Goal: Task Accomplishment & Management: Manage account settings

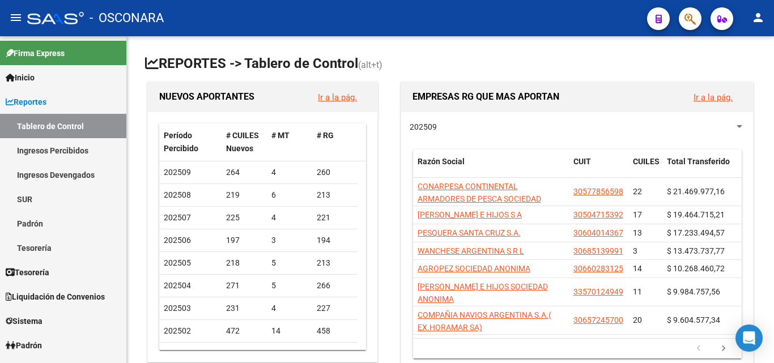
click at [685, 22] on icon "button" at bounding box center [690, 18] width 11 height 13
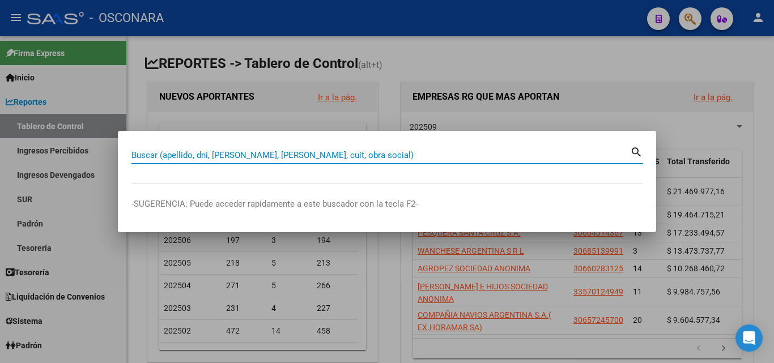
click at [360, 156] on input "Buscar (apellido, dni, [PERSON_NAME], [PERSON_NAME], cuit, obra social)" at bounding box center [380, 155] width 499 height 10
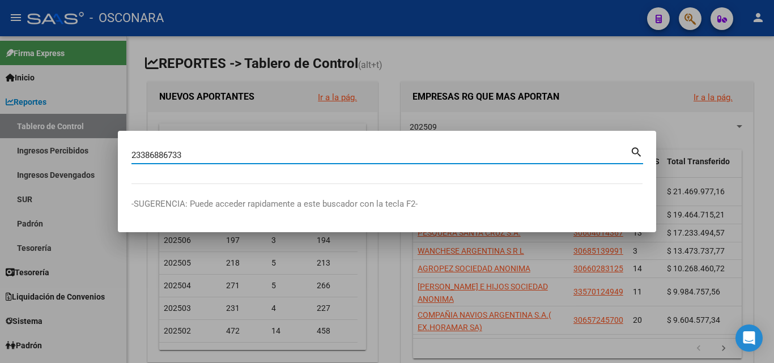
type input "23386886733"
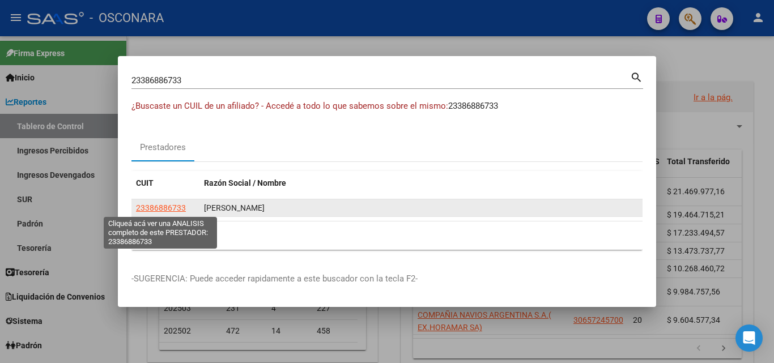
click at [156, 210] on span "23386886733" at bounding box center [161, 207] width 50 height 9
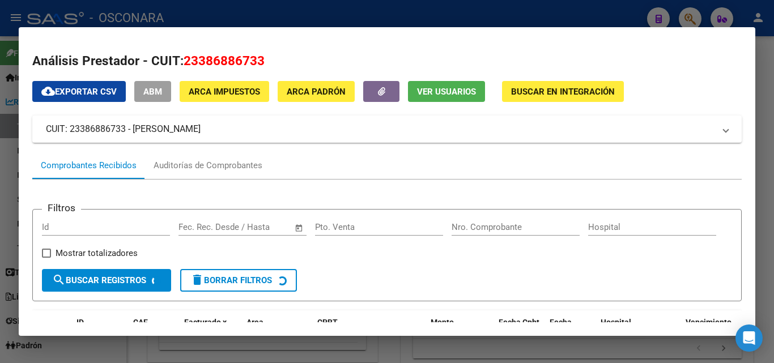
click at [151, 99] on button "ABM" at bounding box center [152, 91] width 37 height 21
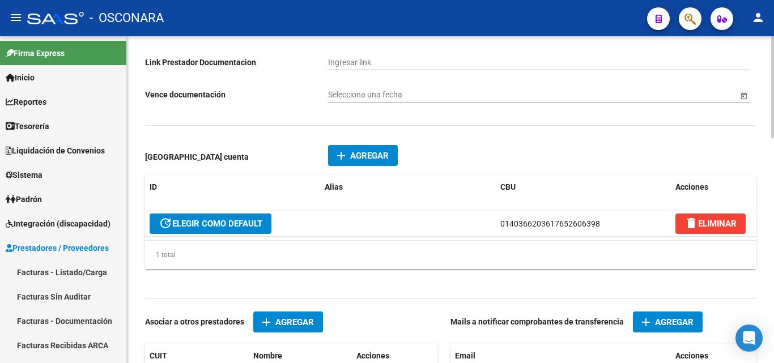
scroll to position [567, 0]
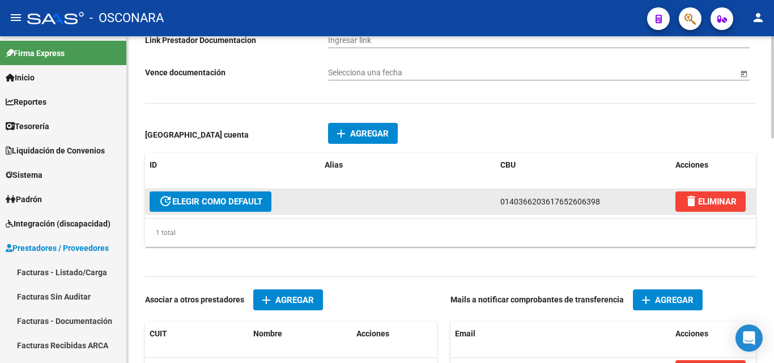
drag, startPoint x: 600, startPoint y: 203, endPoint x: 502, endPoint y: 201, distance: 98.6
click at [502, 201] on div "0140366203617652606398" at bounding box center [583, 202] width 166 height 13
copy span "0140366203617652606398"
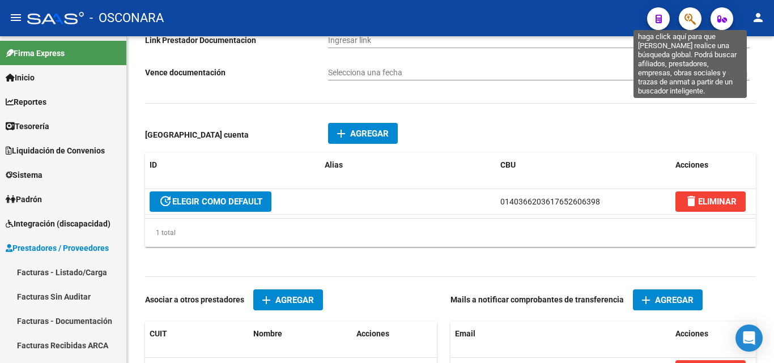
click at [690, 22] on icon "button" at bounding box center [690, 18] width 11 height 13
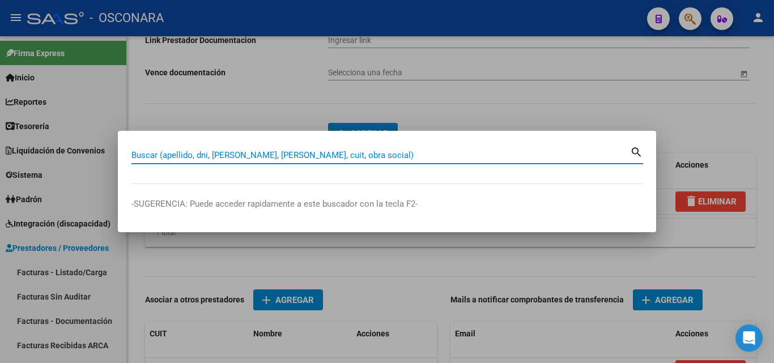
click at [329, 153] on input "Buscar (apellido, dni, [PERSON_NAME], [PERSON_NAME], cuit, obra social)" at bounding box center [380, 155] width 499 height 10
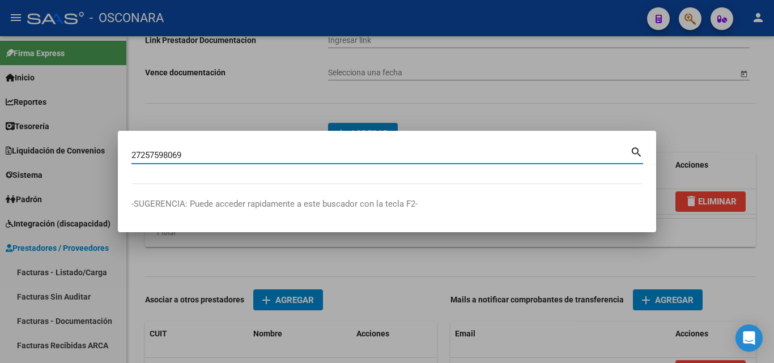
type input "27257598069"
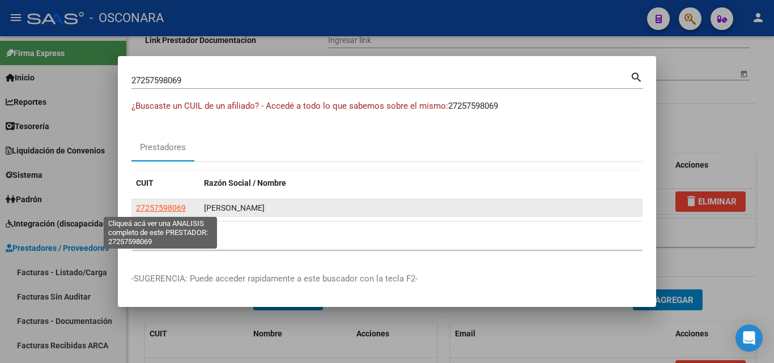
click at [168, 206] on span "27257598069" at bounding box center [161, 207] width 50 height 9
type textarea "27257598069"
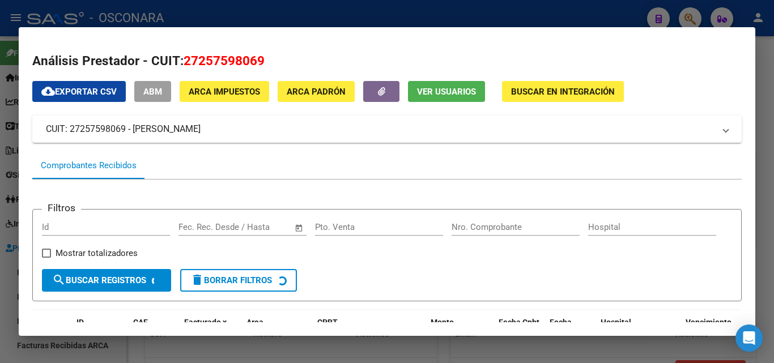
click at [156, 92] on span "ABM" at bounding box center [152, 92] width 19 height 10
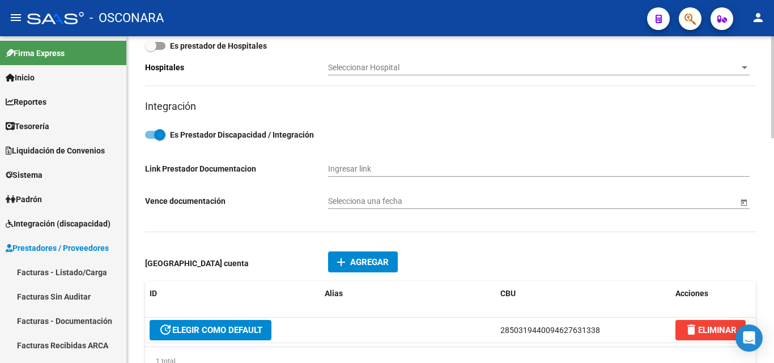
scroll to position [510, 0]
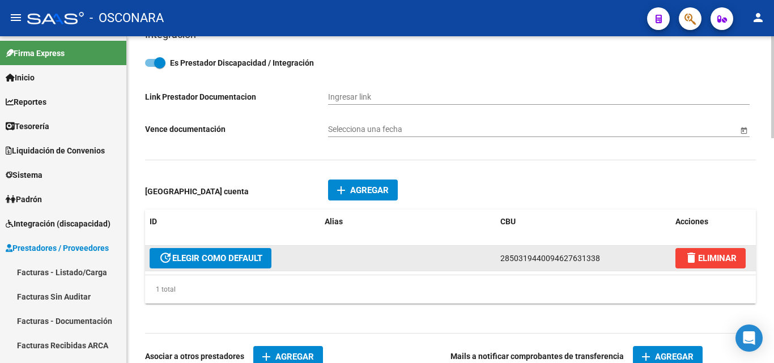
drag, startPoint x: 596, startPoint y: 260, endPoint x: 597, endPoint y: 270, distance: 10.9
click at [504, 262] on span "2850319440094627631338" at bounding box center [550, 258] width 100 height 9
click at [600, 264] on div "2850319440094627631338" at bounding box center [583, 258] width 166 height 13
drag, startPoint x: 602, startPoint y: 254, endPoint x: 495, endPoint y: 259, distance: 107.2
click at [496, 259] on datatable-body-cell "2850319440094627631338" at bounding box center [583, 258] width 175 height 25
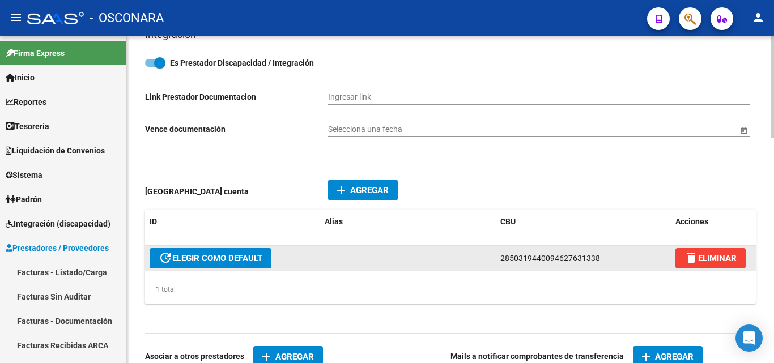
copy span "2850319440094627631338"
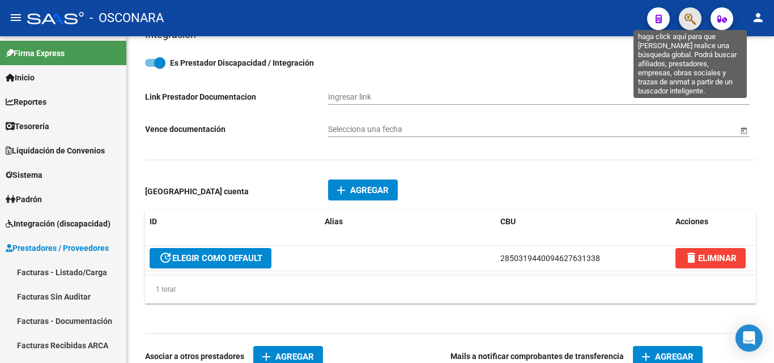
click at [688, 18] on icon "button" at bounding box center [690, 18] width 11 height 13
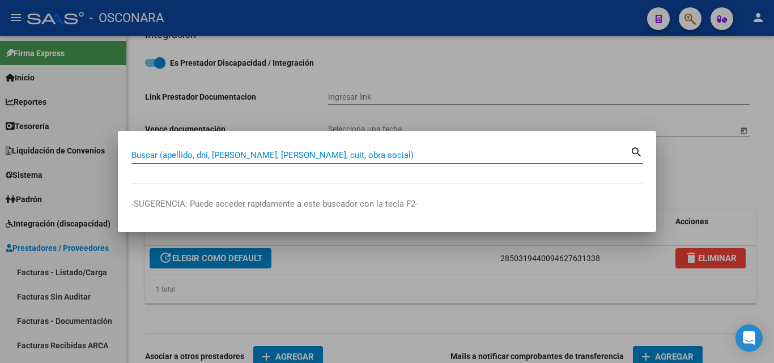
click at [336, 154] on input "Buscar (apellido, dni, [PERSON_NAME], [PERSON_NAME], cuit, obra social)" at bounding box center [380, 155] width 499 height 10
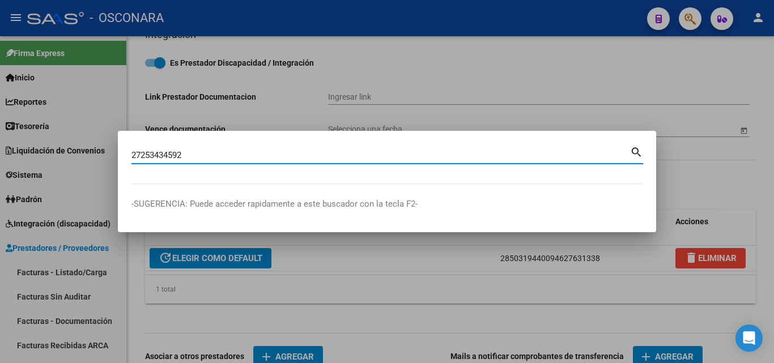
type input "27253434592"
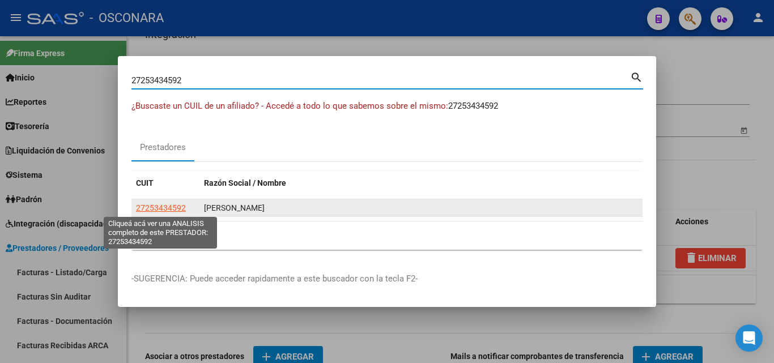
click at [172, 206] on span "27253434592" at bounding box center [161, 207] width 50 height 9
type textarea "27253434592"
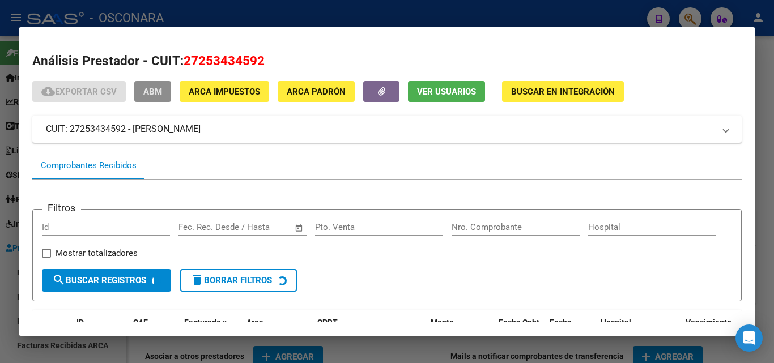
click at [162, 91] on span "ABM" at bounding box center [152, 92] width 19 height 10
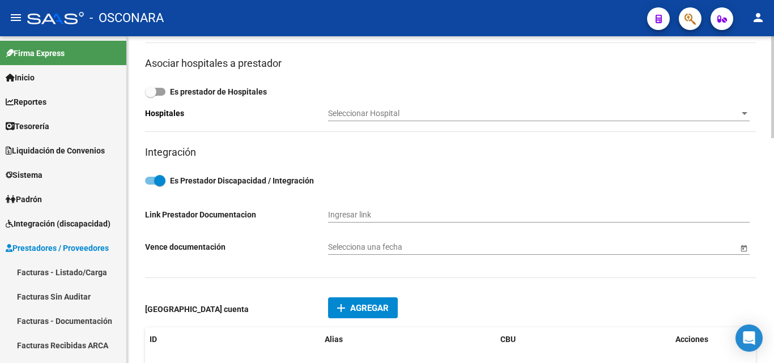
scroll to position [510, 0]
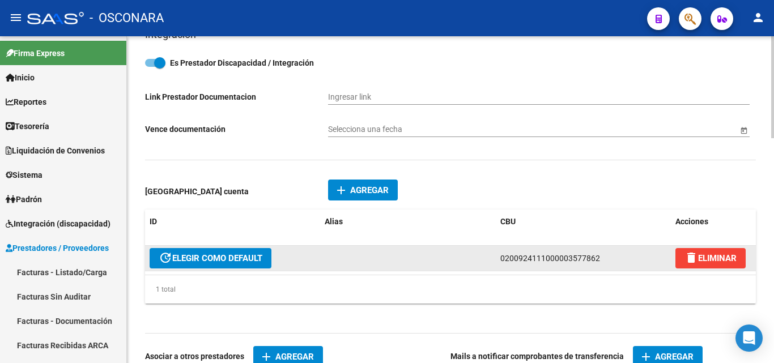
drag, startPoint x: 597, startPoint y: 257, endPoint x: 502, endPoint y: 254, distance: 95.8
click at [502, 254] on span "0200924111000003577862" at bounding box center [550, 258] width 100 height 9
copy span "0200924111000003577862"
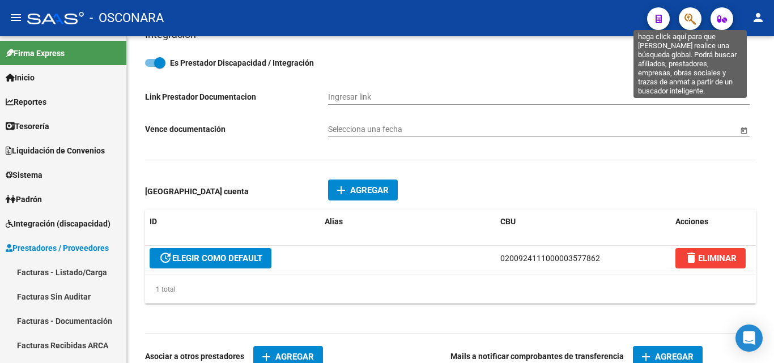
click at [691, 20] on icon "button" at bounding box center [690, 18] width 11 height 13
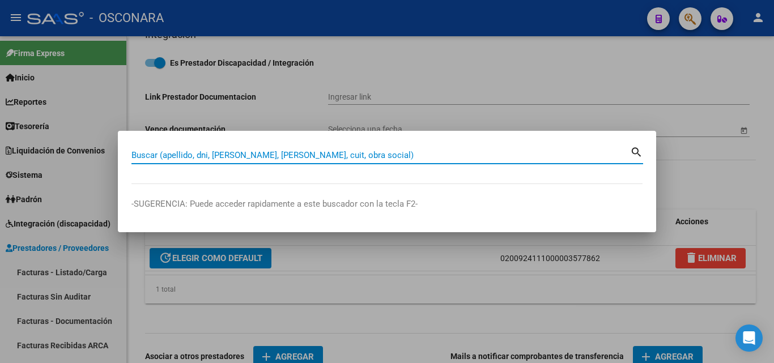
click at [440, 155] on input "Buscar (apellido, dni, [PERSON_NAME], [PERSON_NAME], cuit, obra social)" at bounding box center [380, 155] width 499 height 10
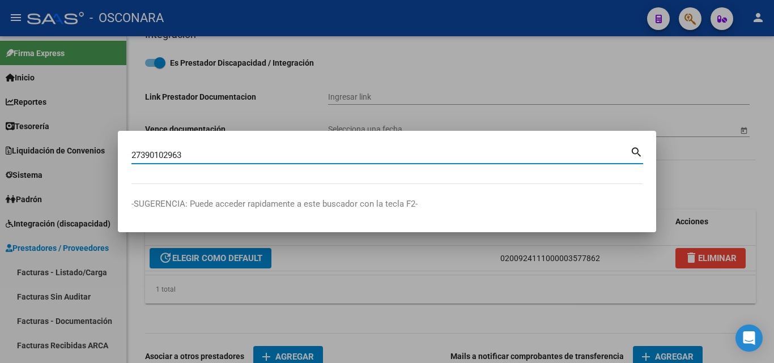
type input "27390102963"
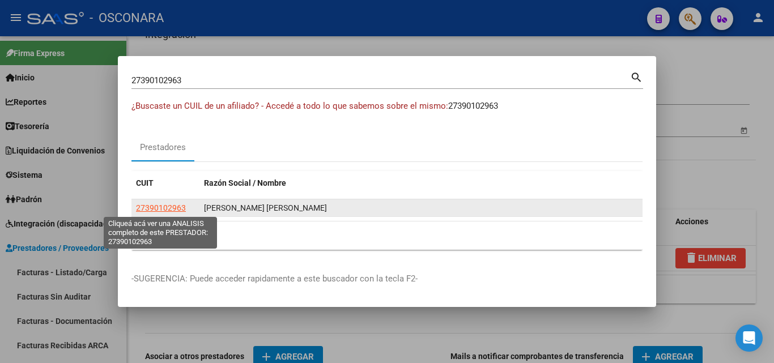
click at [168, 203] on span "27390102963" at bounding box center [161, 207] width 50 height 9
type textarea "27390102963"
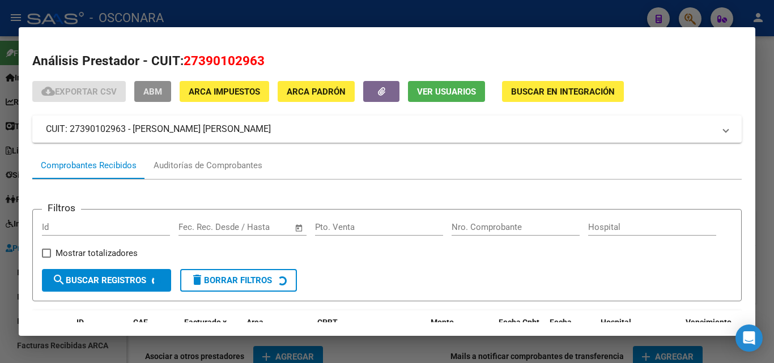
click at [158, 96] on span "ABM" at bounding box center [152, 92] width 19 height 10
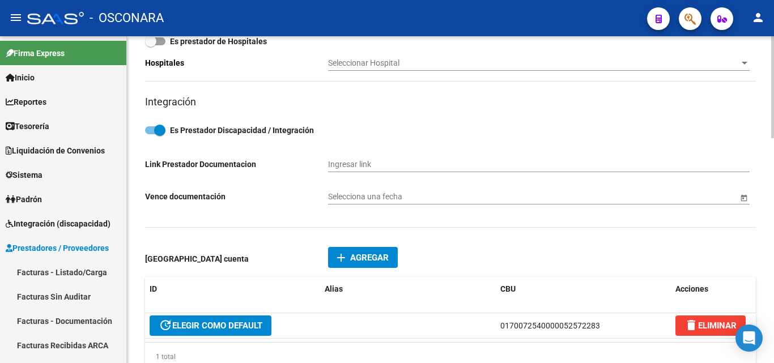
scroll to position [453, 0]
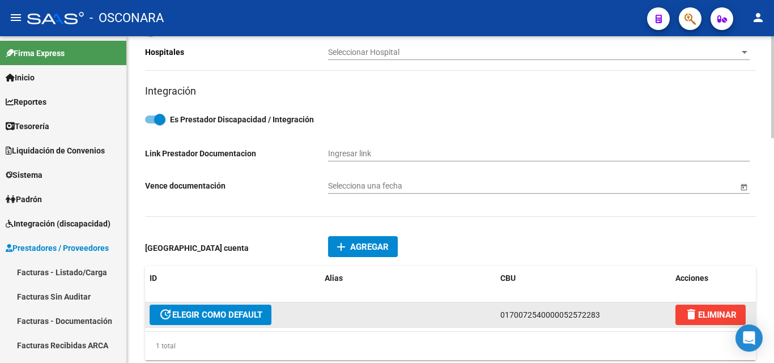
drag, startPoint x: 597, startPoint y: 315, endPoint x: 500, endPoint y: 317, distance: 97.0
click at [489, 317] on div "update ELEGIR COMO DEFAULT 0170072540000052572283 delete ELIMINAR" at bounding box center [450, 316] width 611 height 26
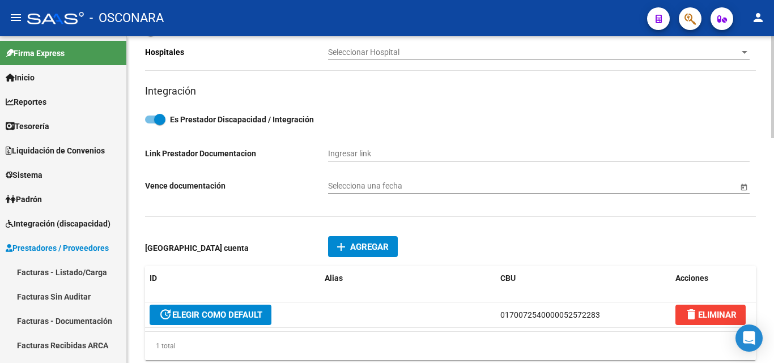
drag, startPoint x: 508, startPoint y: 317, endPoint x: 527, endPoint y: 203, distance: 114.9
click at [527, 203] on div "Selecciona una fecha" at bounding box center [539, 187] width 422 height 32
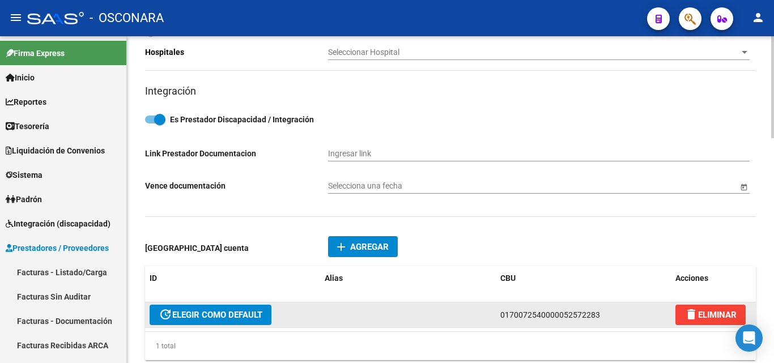
drag, startPoint x: 600, startPoint y: 315, endPoint x: 502, endPoint y: 315, distance: 97.5
click at [502, 315] on div "0170072540000052572283" at bounding box center [583, 315] width 166 height 13
copy span "0170072540000052572283"
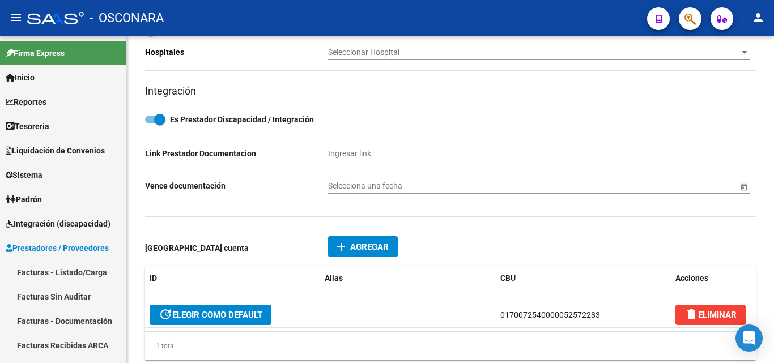
click at [682, 24] on button "button" at bounding box center [690, 18] width 23 height 23
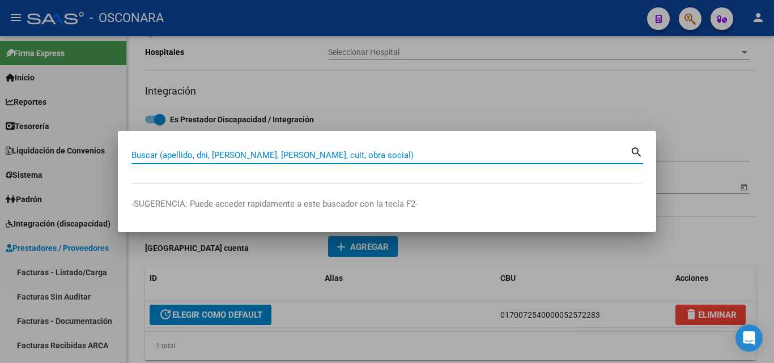
click at [328, 158] on input "Buscar (apellido, dni, [PERSON_NAME], [PERSON_NAME], cuit, obra social)" at bounding box center [380, 155] width 499 height 10
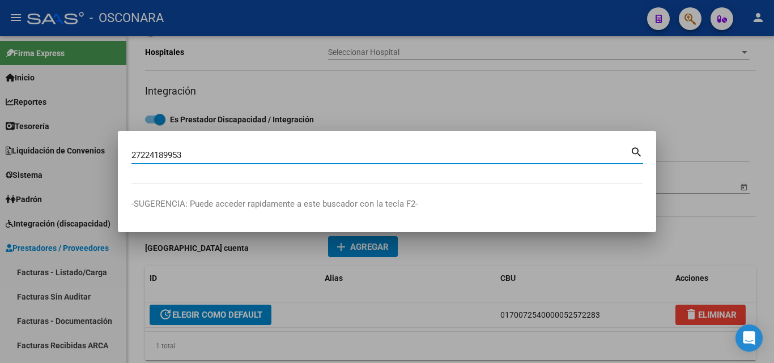
type input "27224189953"
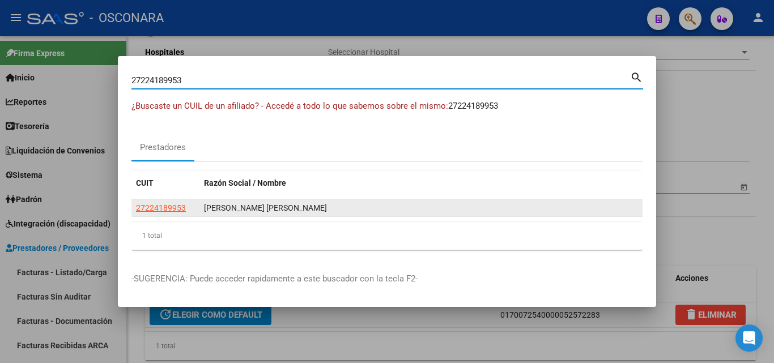
click at [161, 210] on span "27224189953" at bounding box center [161, 207] width 50 height 9
type textarea "27224189953"
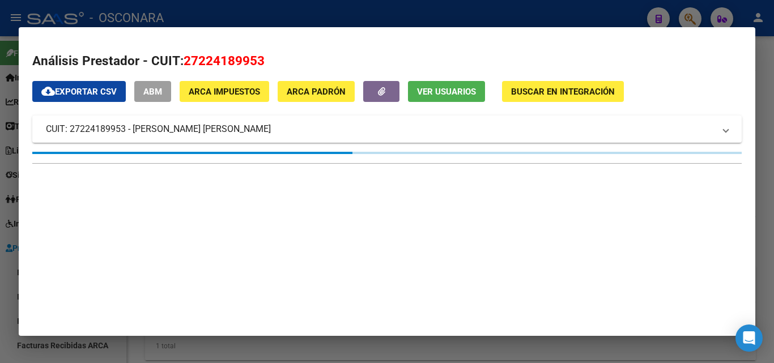
click at [151, 91] on span "ABM" at bounding box center [152, 92] width 19 height 10
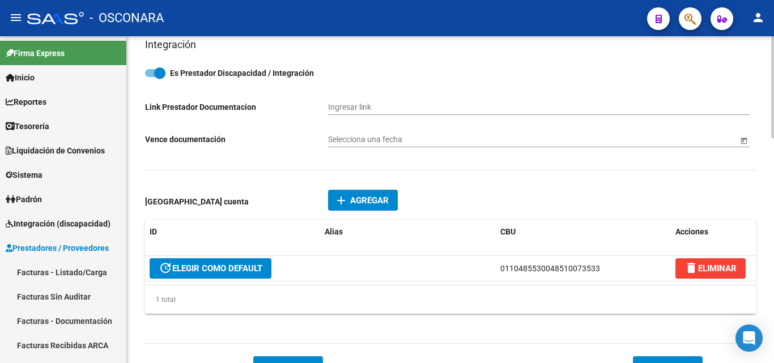
scroll to position [510, 0]
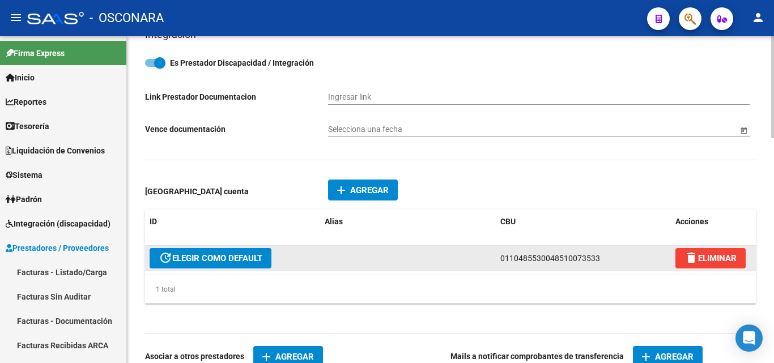
drag, startPoint x: 597, startPoint y: 258, endPoint x: 496, endPoint y: 259, distance: 100.9
click at [496, 259] on datatable-body-cell "0110485530048510073533" at bounding box center [583, 258] width 175 height 25
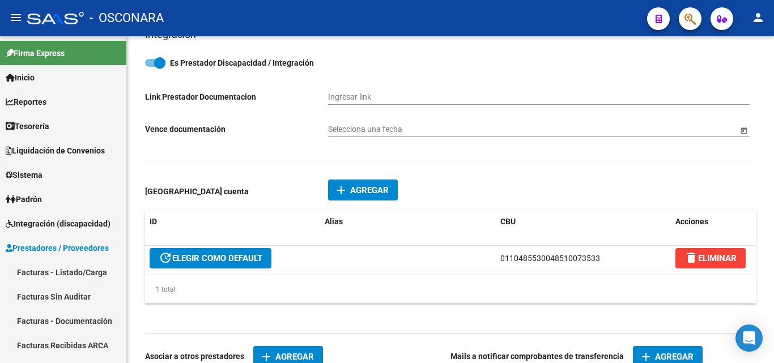
click at [694, 24] on icon "button" at bounding box center [690, 18] width 11 height 13
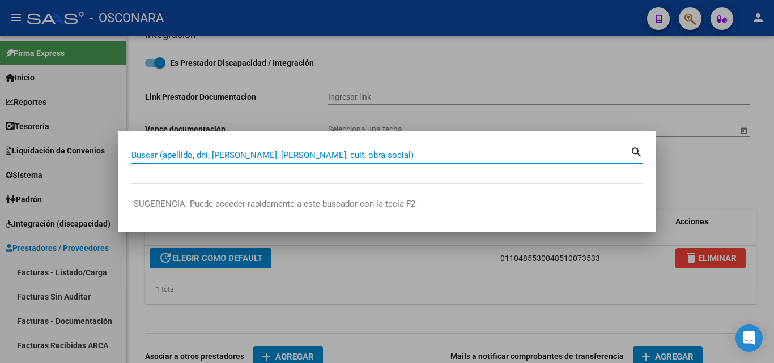
click at [388, 156] on input "Buscar (apellido, dni, [PERSON_NAME], [PERSON_NAME], cuit, obra social)" at bounding box center [380, 155] width 499 height 10
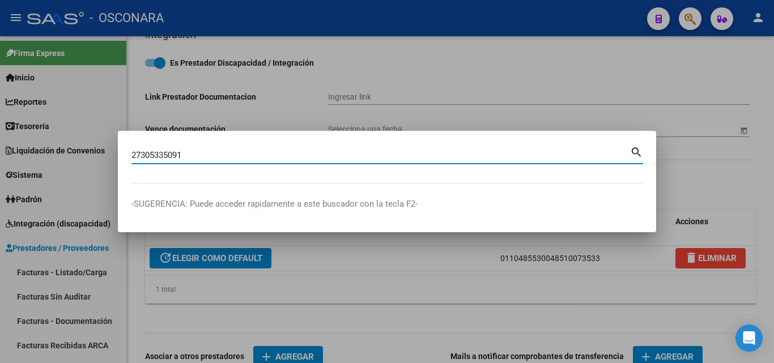
type input "27305335091"
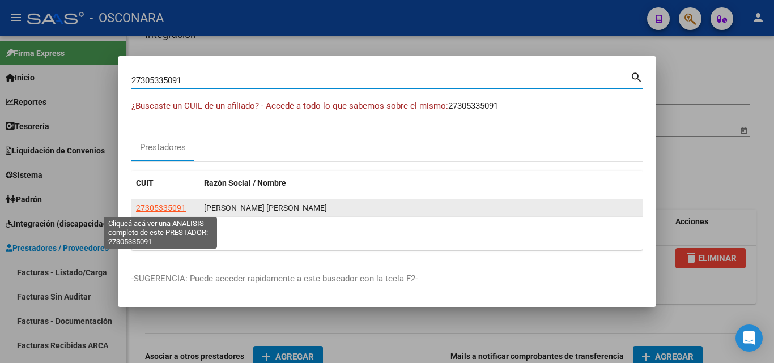
click at [168, 207] on span "27305335091" at bounding box center [161, 207] width 50 height 9
type textarea "27305335091"
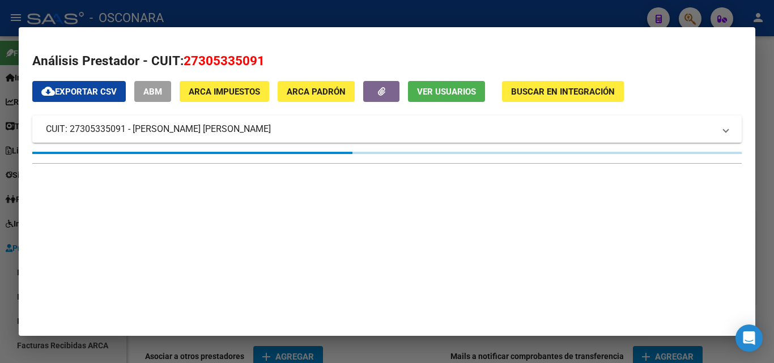
click at [155, 95] on span "ABM" at bounding box center [152, 92] width 19 height 10
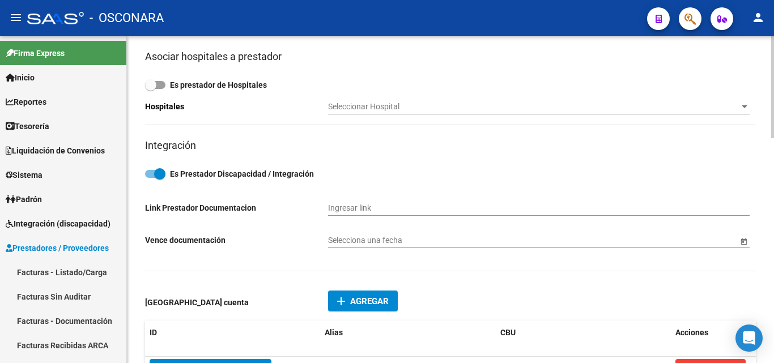
scroll to position [453, 0]
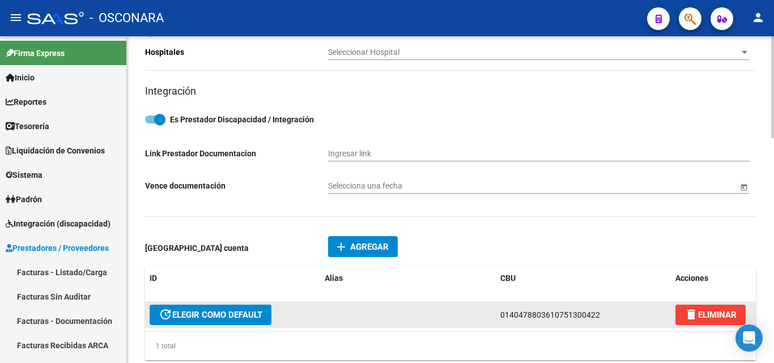
drag, startPoint x: 597, startPoint y: 315, endPoint x: 490, endPoint y: 316, distance: 107.1
click at [490, 316] on div "update ELEGIR COMO DEFAULT 0140478803610751300422 delete ELIMINAR" at bounding box center [450, 316] width 611 height 26
copy span "0140478803610751300422"
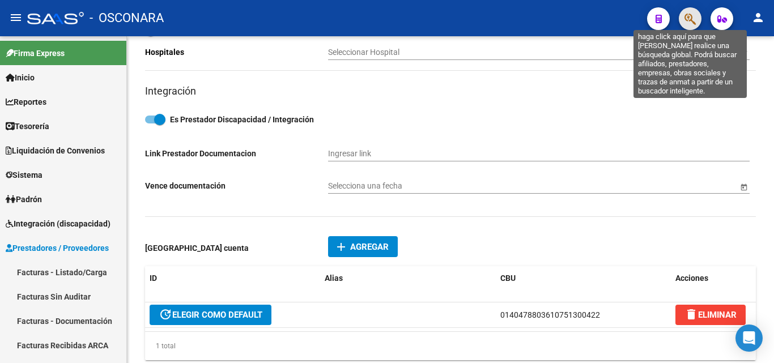
click at [686, 21] on icon "button" at bounding box center [690, 18] width 11 height 13
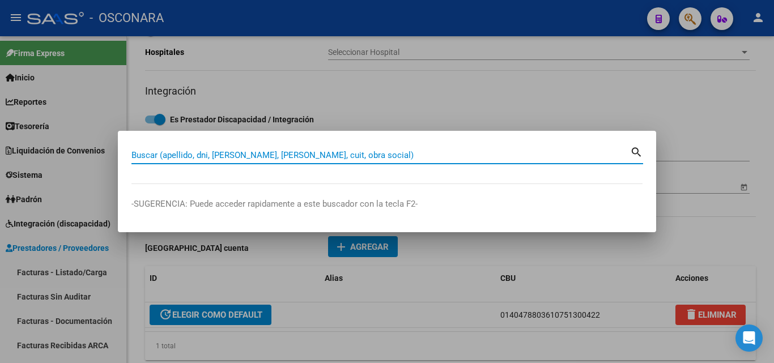
click at [341, 156] on input "Buscar (apellido, dni, [PERSON_NAME], [PERSON_NAME], cuit, obra social)" at bounding box center [380, 155] width 499 height 10
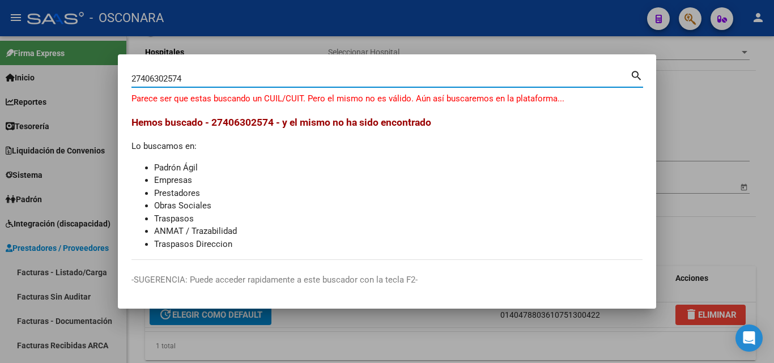
drag, startPoint x: 194, startPoint y: 82, endPoint x: 425, endPoint y: 46, distance: 232.9
click at [1, 64] on div "27406302574 Buscar (apellido, dni, cuil, nro traspaso, cuit, obra social) searc…" at bounding box center [387, 181] width 774 height 363
type input "27406902574"
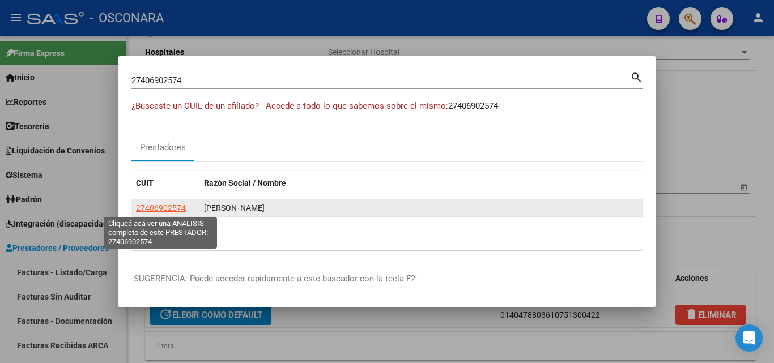
click at [164, 208] on span "27406902574" at bounding box center [161, 207] width 50 height 9
type textarea "27406902574"
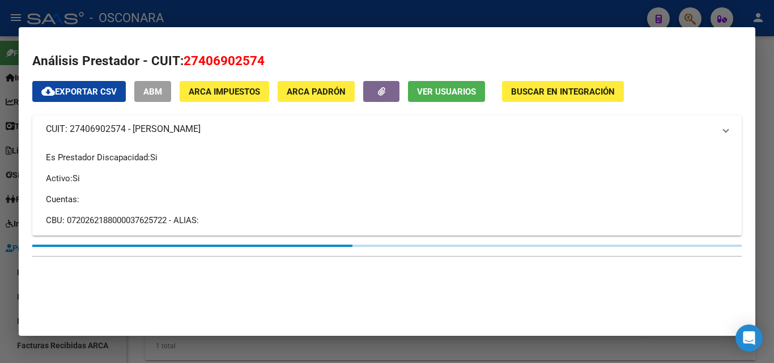
click at [147, 90] on span "ABM" at bounding box center [152, 92] width 19 height 10
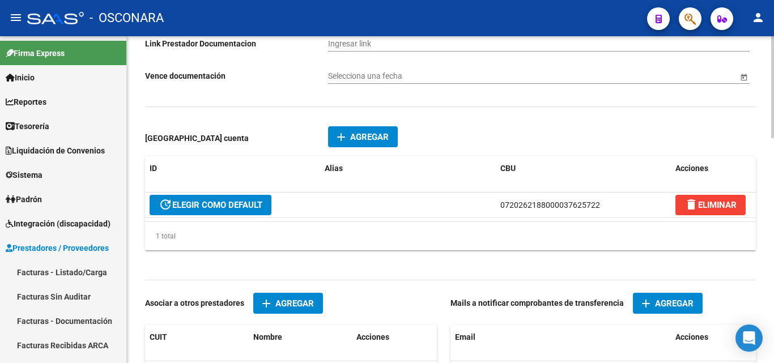
scroll to position [567, 0]
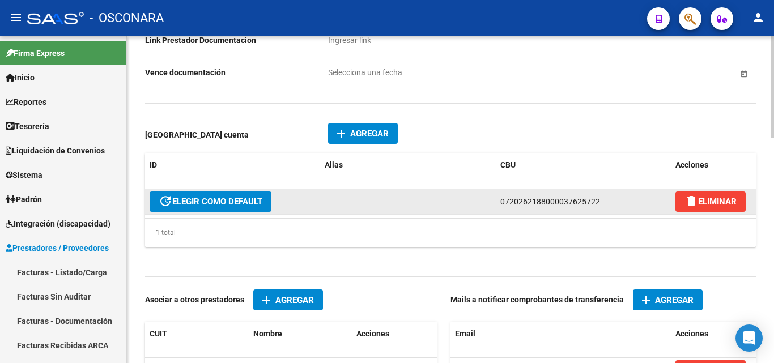
drag, startPoint x: 599, startPoint y: 203, endPoint x: 499, endPoint y: 201, distance: 100.3
click at [499, 201] on datatable-body-cell "0720262188000037625722" at bounding box center [583, 201] width 175 height 25
copy span "0720262188000037625722"
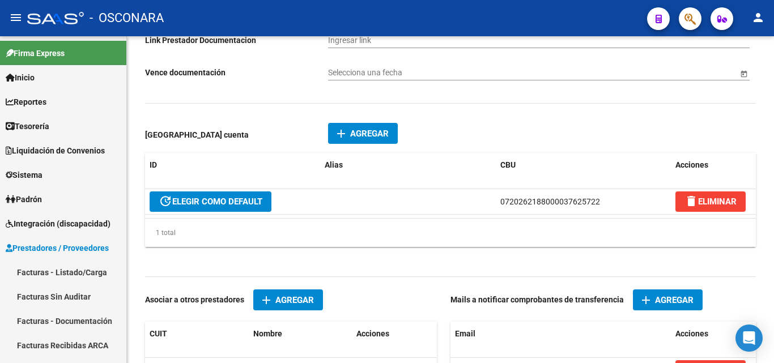
click at [684, 24] on button "button" at bounding box center [690, 18] width 23 height 23
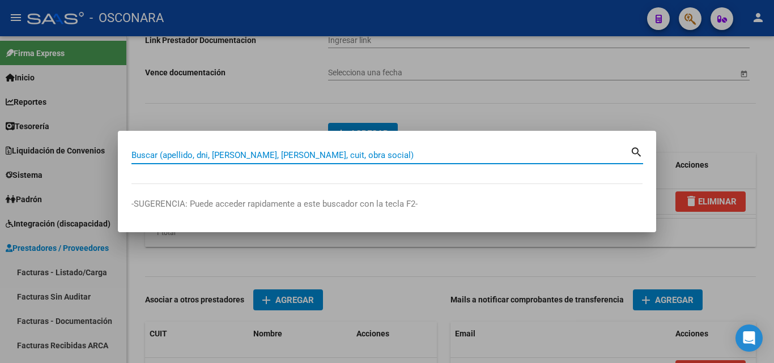
click at [327, 160] on div "Buscar (apellido, dni, [PERSON_NAME], [PERSON_NAME], cuit, obra social)" at bounding box center [380, 155] width 499 height 17
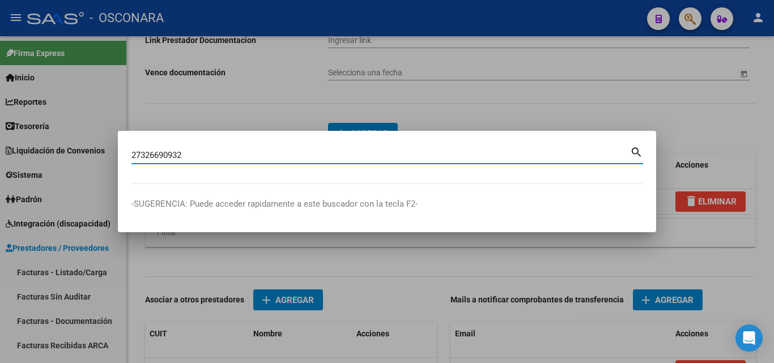
type input "27326690932"
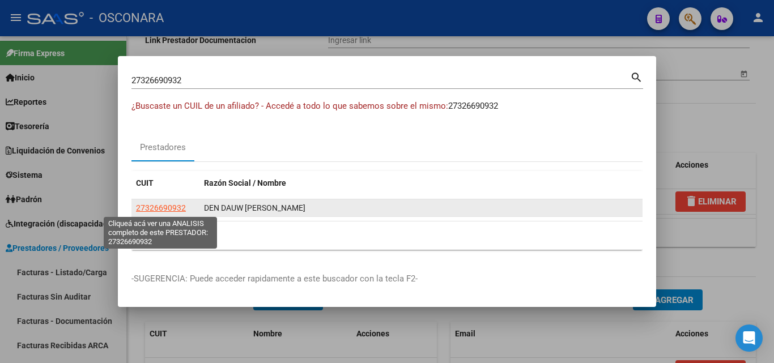
click at [167, 207] on span "27326690932" at bounding box center [161, 207] width 50 height 9
type textarea "27326690932"
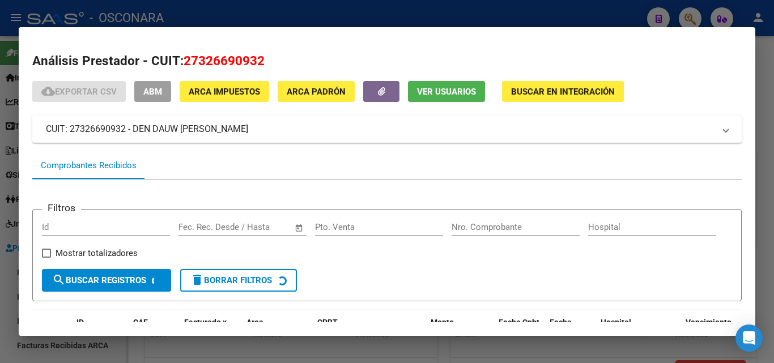
click at [168, 101] on button "ABM" at bounding box center [152, 91] width 37 height 21
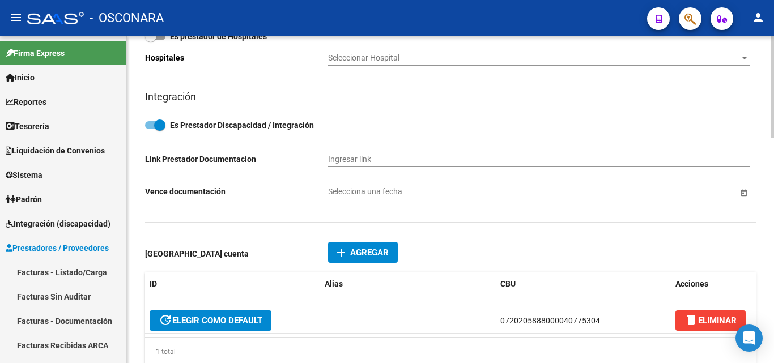
scroll to position [453, 0]
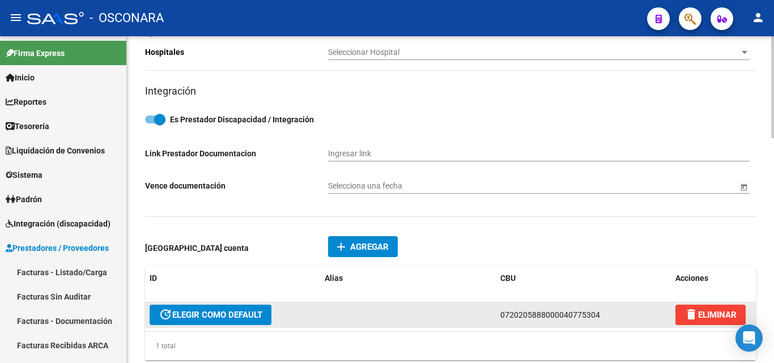
drag, startPoint x: 595, startPoint y: 312, endPoint x: 499, endPoint y: 315, distance: 95.8
click at [492, 315] on div "update ELEGIR COMO DEFAULT 0720205888000040775304 delete ELIMINAR" at bounding box center [450, 316] width 611 height 26
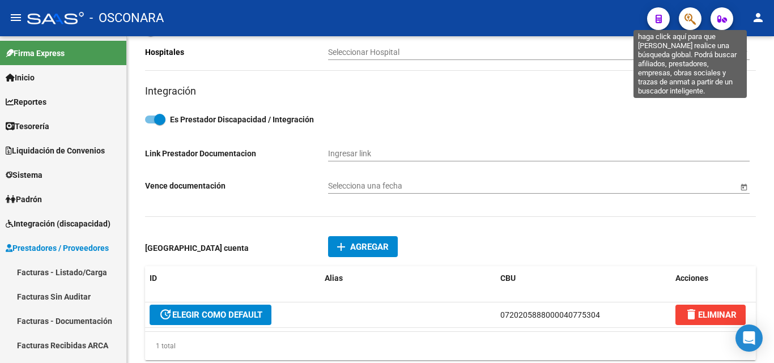
click at [692, 24] on icon "button" at bounding box center [690, 18] width 11 height 13
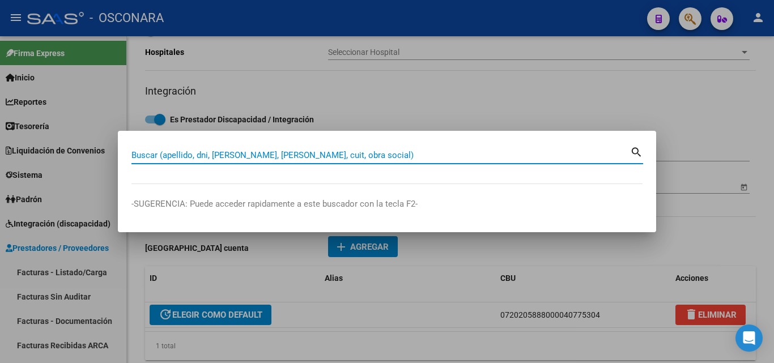
click at [389, 154] on input "Buscar (apellido, dni, [PERSON_NAME], [PERSON_NAME], cuit, obra social)" at bounding box center [380, 155] width 499 height 10
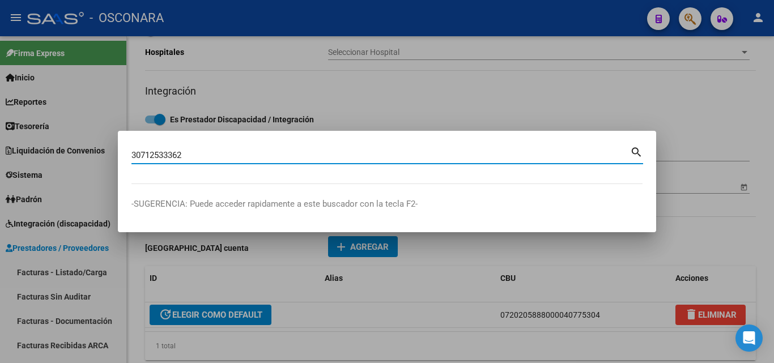
type input "30712533362"
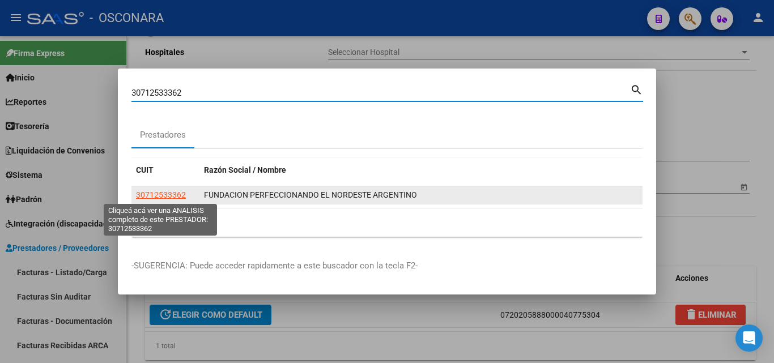
click at [179, 196] on span "30712533362" at bounding box center [161, 194] width 50 height 9
type textarea "30712533362"
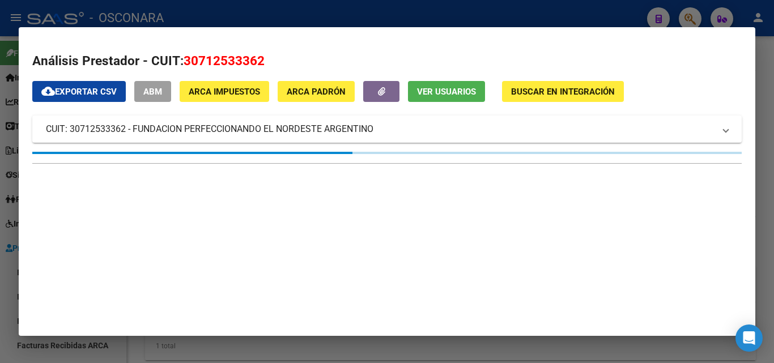
click at [147, 91] on span "ABM" at bounding box center [152, 92] width 19 height 10
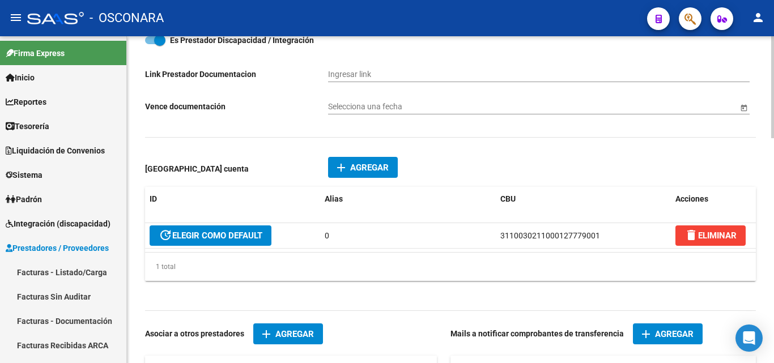
scroll to position [623, 0]
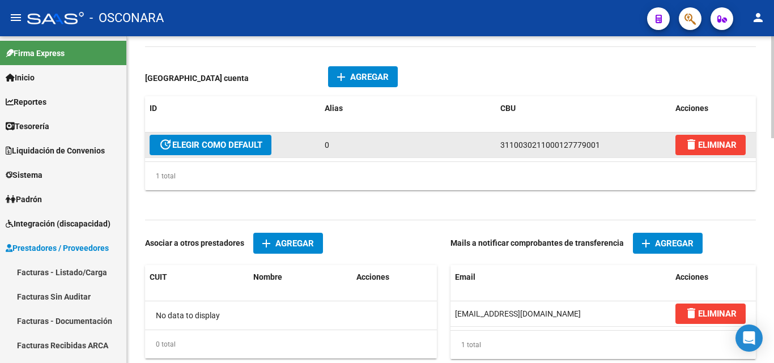
drag, startPoint x: 606, startPoint y: 145, endPoint x: 519, endPoint y: 146, distance: 87.3
click at [498, 152] on datatable-body-cell "3110030211000127779001" at bounding box center [583, 145] width 175 height 25
copy span "3110030211000127779001"
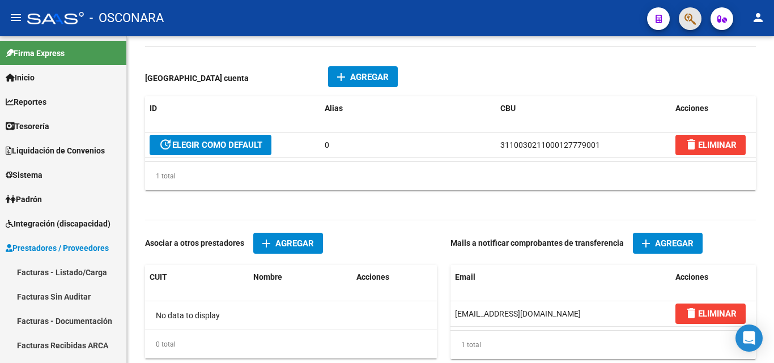
click at [687, 26] on span "button" at bounding box center [690, 18] width 11 height 23
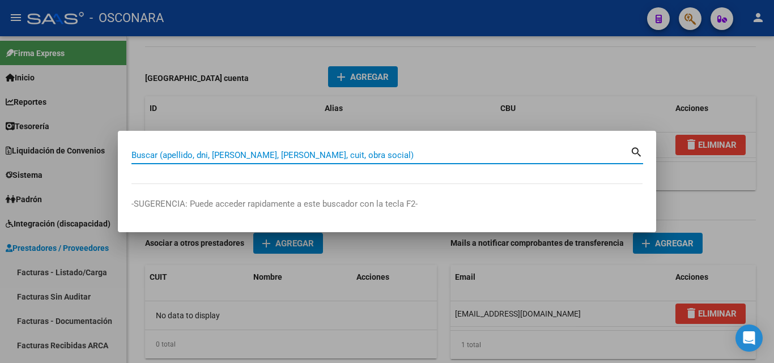
drag, startPoint x: 325, startPoint y: 152, endPoint x: 558, endPoint y: 85, distance: 242.4
click at [325, 151] on input "Buscar (apellido, dni, [PERSON_NAME], [PERSON_NAME], cuit, obra social)" at bounding box center [380, 155] width 499 height 10
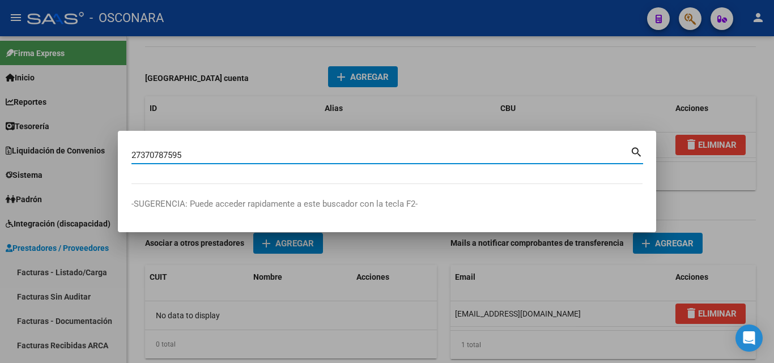
type input "27370787595"
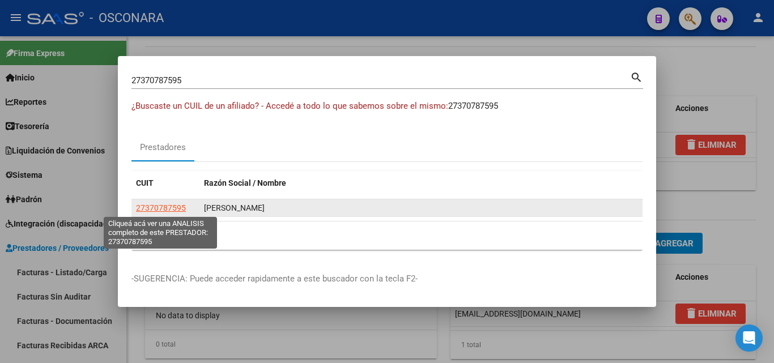
click at [174, 206] on span "27370787595" at bounding box center [161, 207] width 50 height 9
type textarea "27370787595"
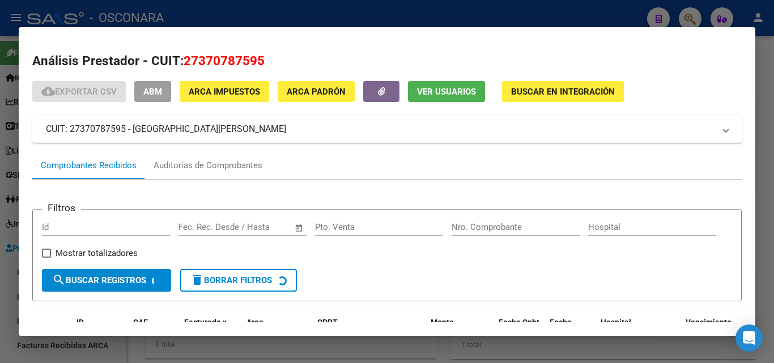
click at [160, 95] on span "ABM" at bounding box center [152, 92] width 19 height 10
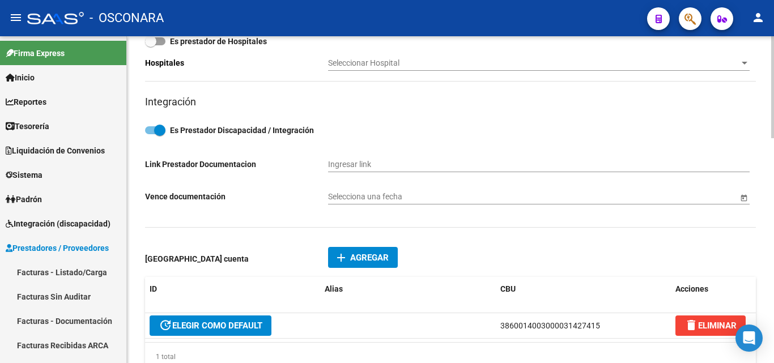
scroll to position [510, 0]
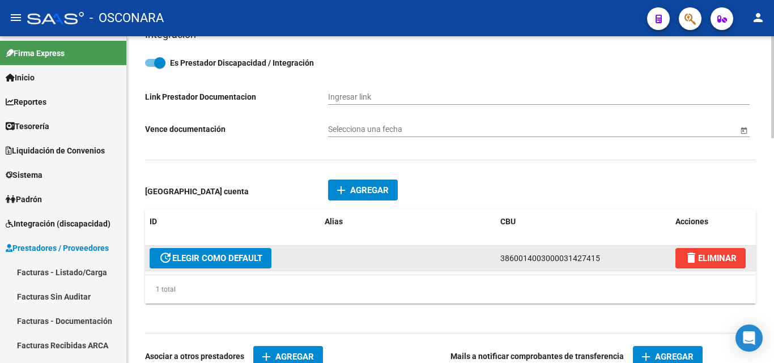
drag, startPoint x: 596, startPoint y: 254, endPoint x: 515, endPoint y: 256, distance: 81.1
click at [499, 255] on datatable-body-cell "3860014003000031427415" at bounding box center [583, 258] width 175 height 25
